Goal: Transaction & Acquisition: Purchase product/service

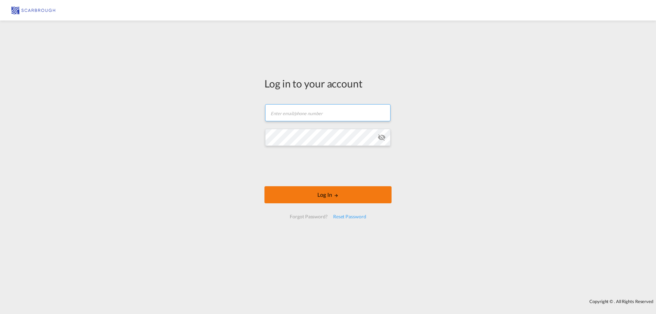
type input "[EMAIL_ADDRESS][DOMAIN_NAME]"
drag, startPoint x: 326, startPoint y: 188, endPoint x: 324, endPoint y: 195, distance: 7.4
click at [324, 194] on button "Log In" at bounding box center [327, 194] width 127 height 17
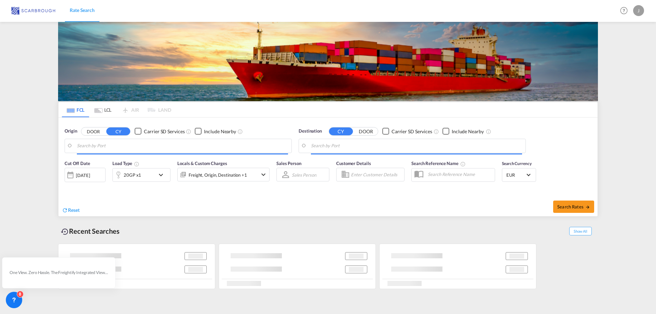
type input "[GEOGRAPHIC_DATA], NLRTM"
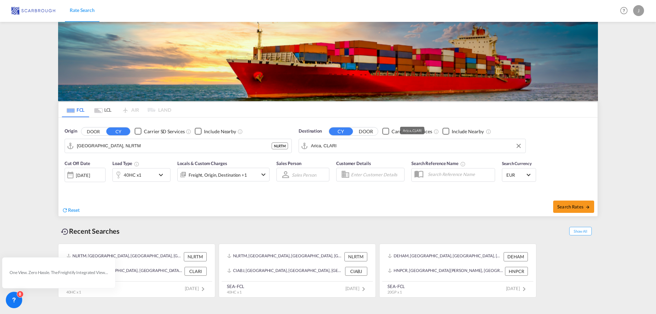
click at [345, 147] on input "Arica, CLARI" at bounding box center [416, 146] width 211 height 10
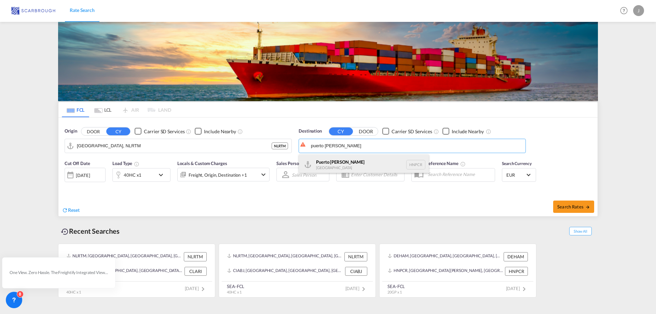
click at [350, 158] on div "[GEOGRAPHIC_DATA][PERSON_NAME] HNPCR" at bounding box center [364, 164] width 130 height 20
type input "Puerto [PERSON_NAME], HNPCR"
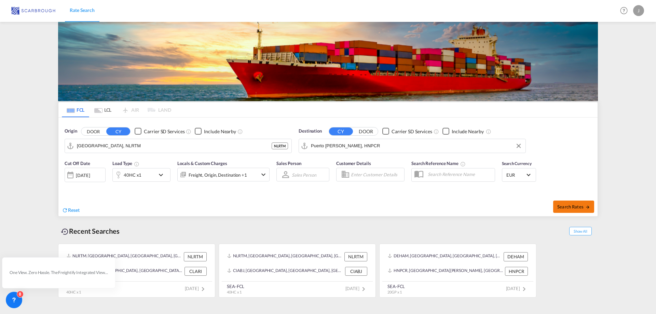
click at [569, 206] on span "Search Rates" at bounding box center [573, 206] width 33 height 5
type input "NLRTM to HNPCR / [DATE]"
